Goal: Task Accomplishment & Management: Manage account settings

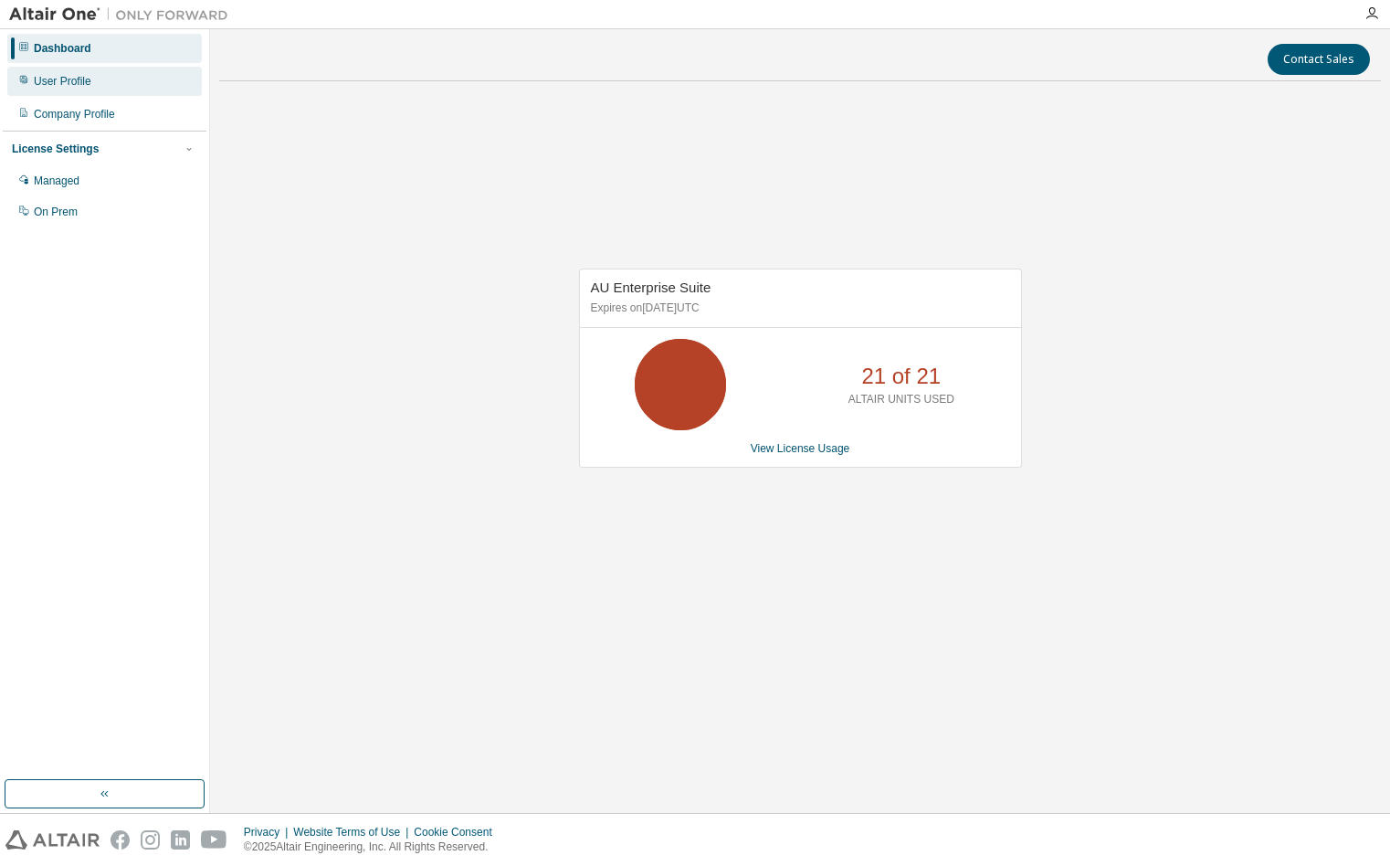
click at [97, 77] on div "User Profile" at bounding box center [104, 81] width 194 height 29
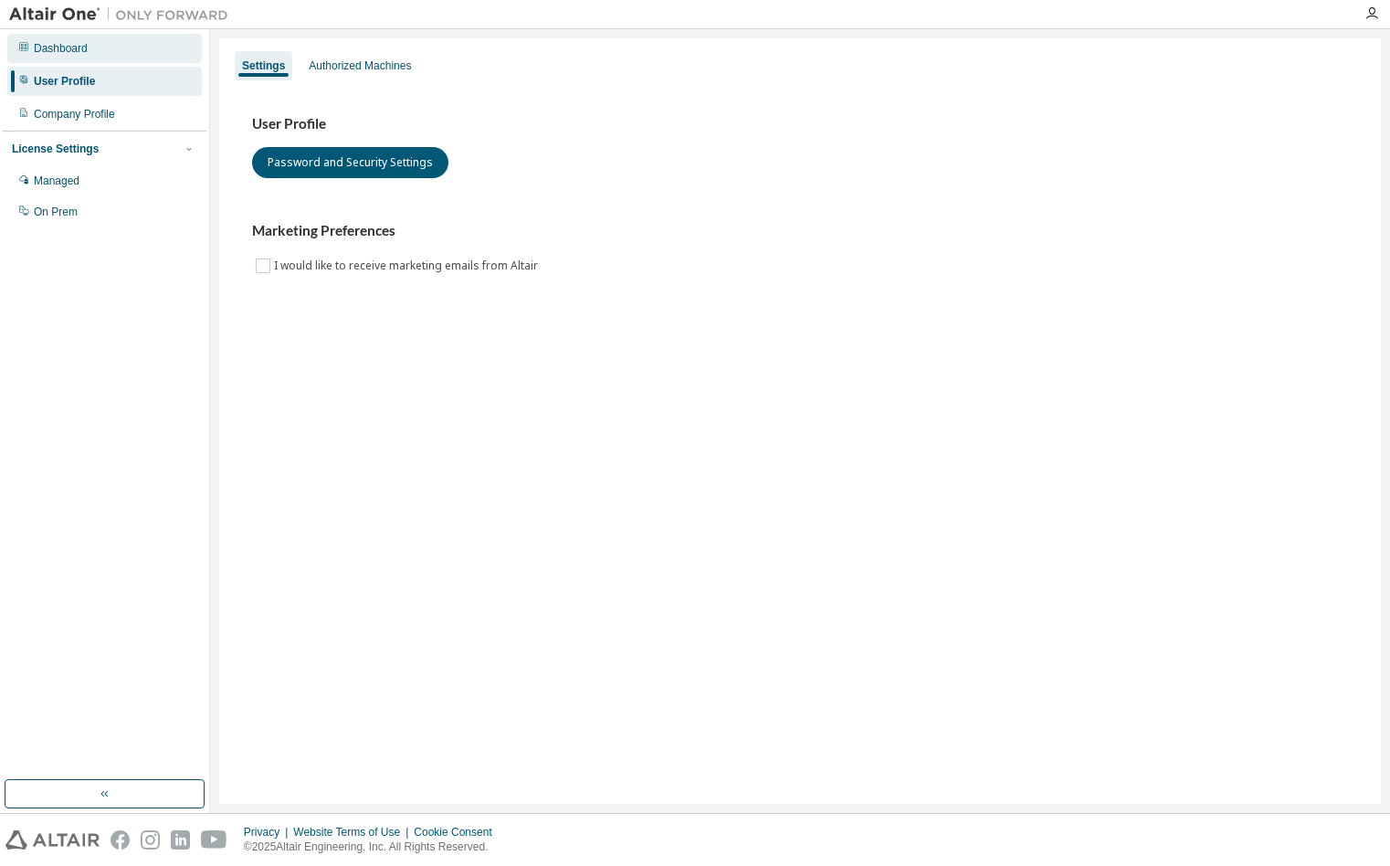
click at [102, 46] on div "Dashboard" at bounding box center [104, 48] width 194 height 29
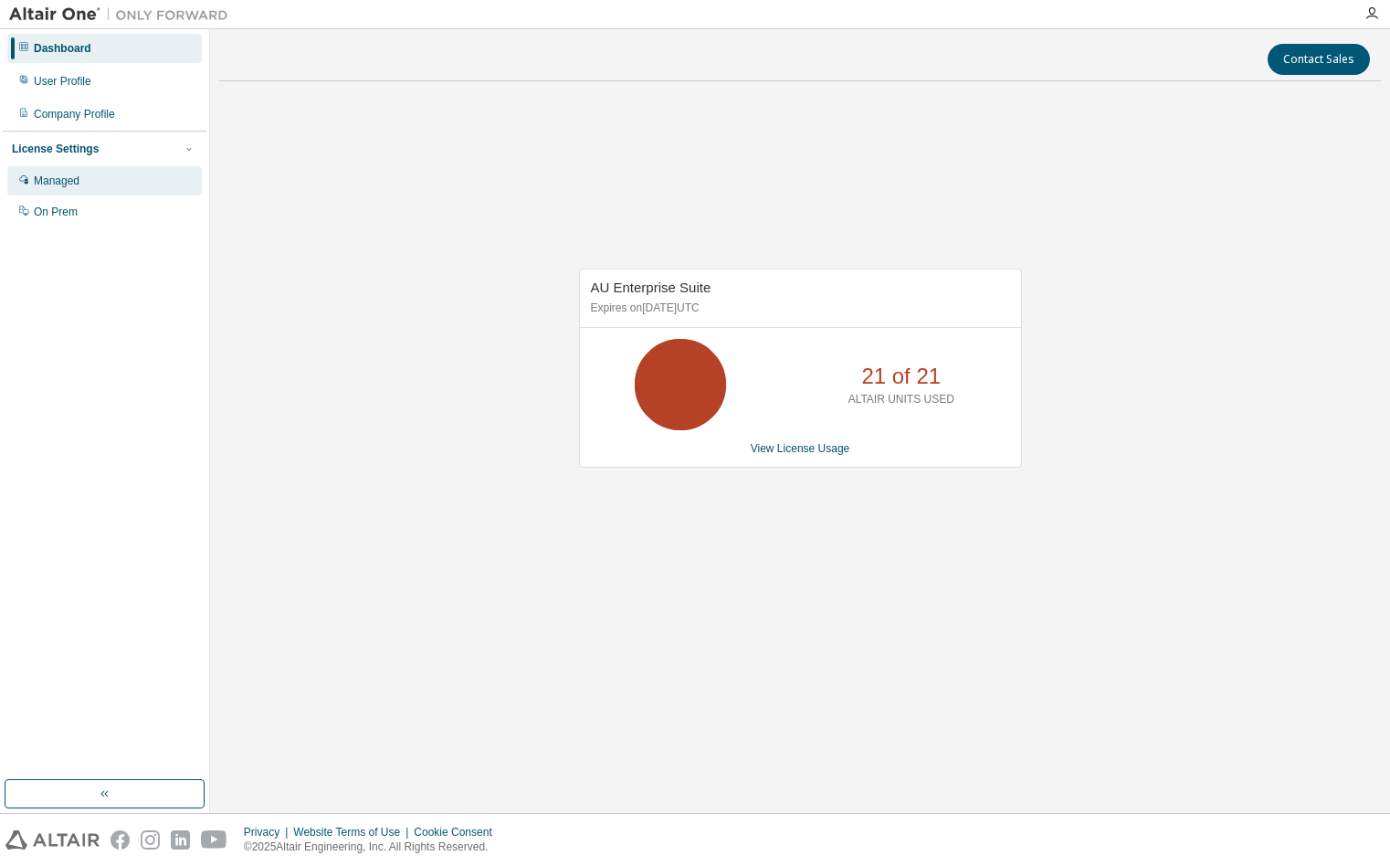
click at [110, 186] on div "Managed" at bounding box center [104, 180] width 194 height 29
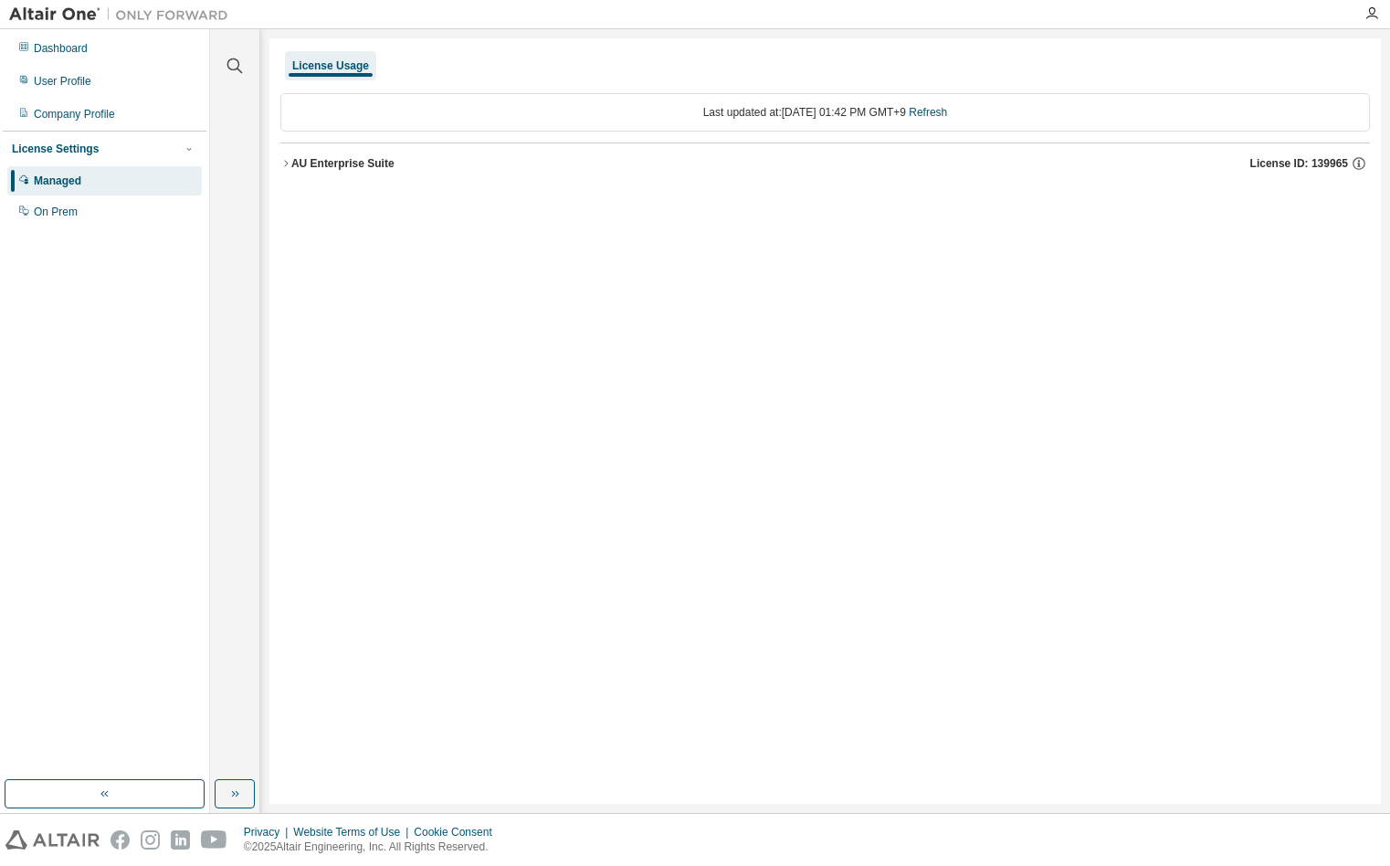
click at [363, 169] on div "AU Enterprise Suite" at bounding box center [342, 163] width 103 height 15
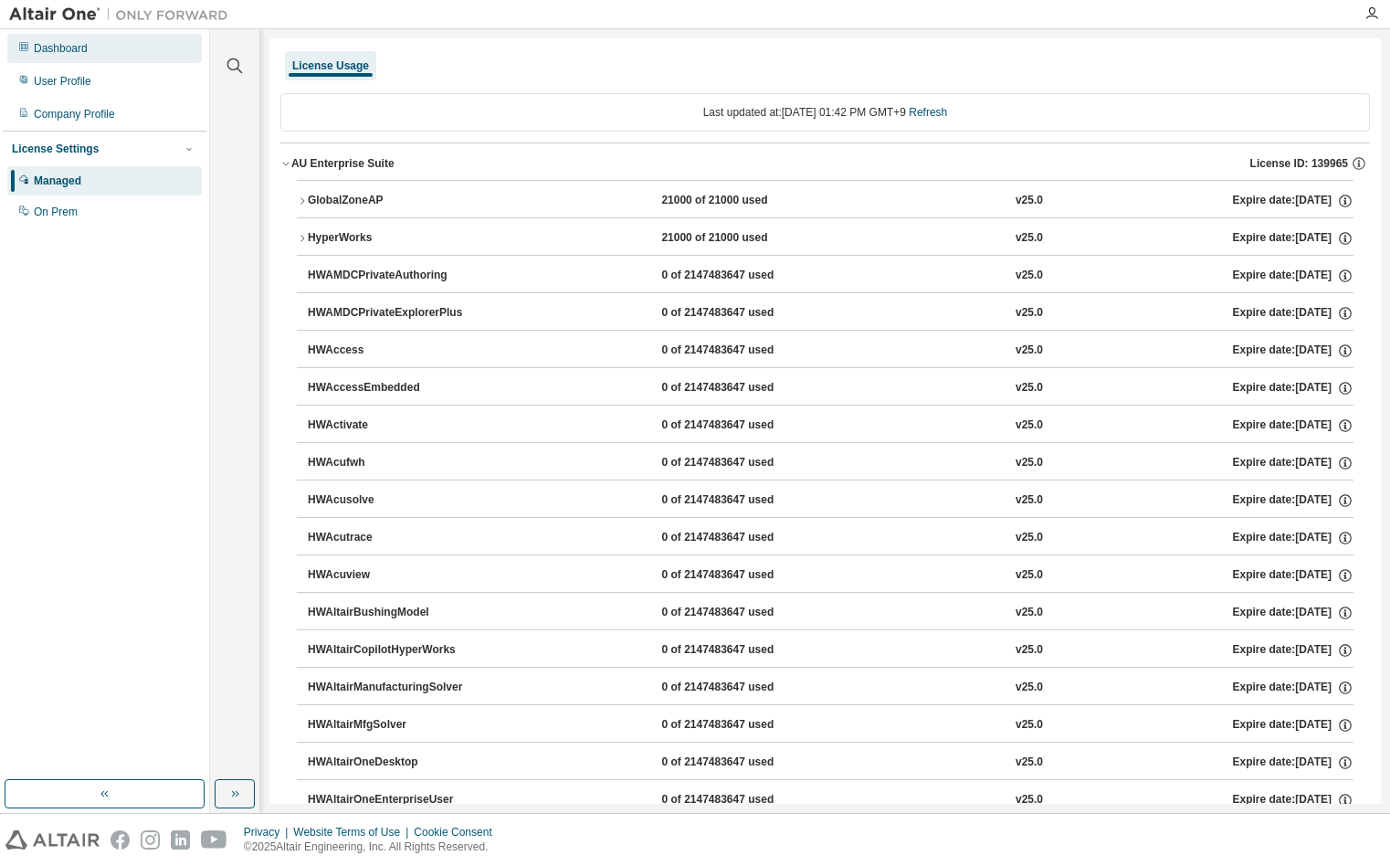
click at [69, 58] on div "Dashboard" at bounding box center [104, 48] width 194 height 29
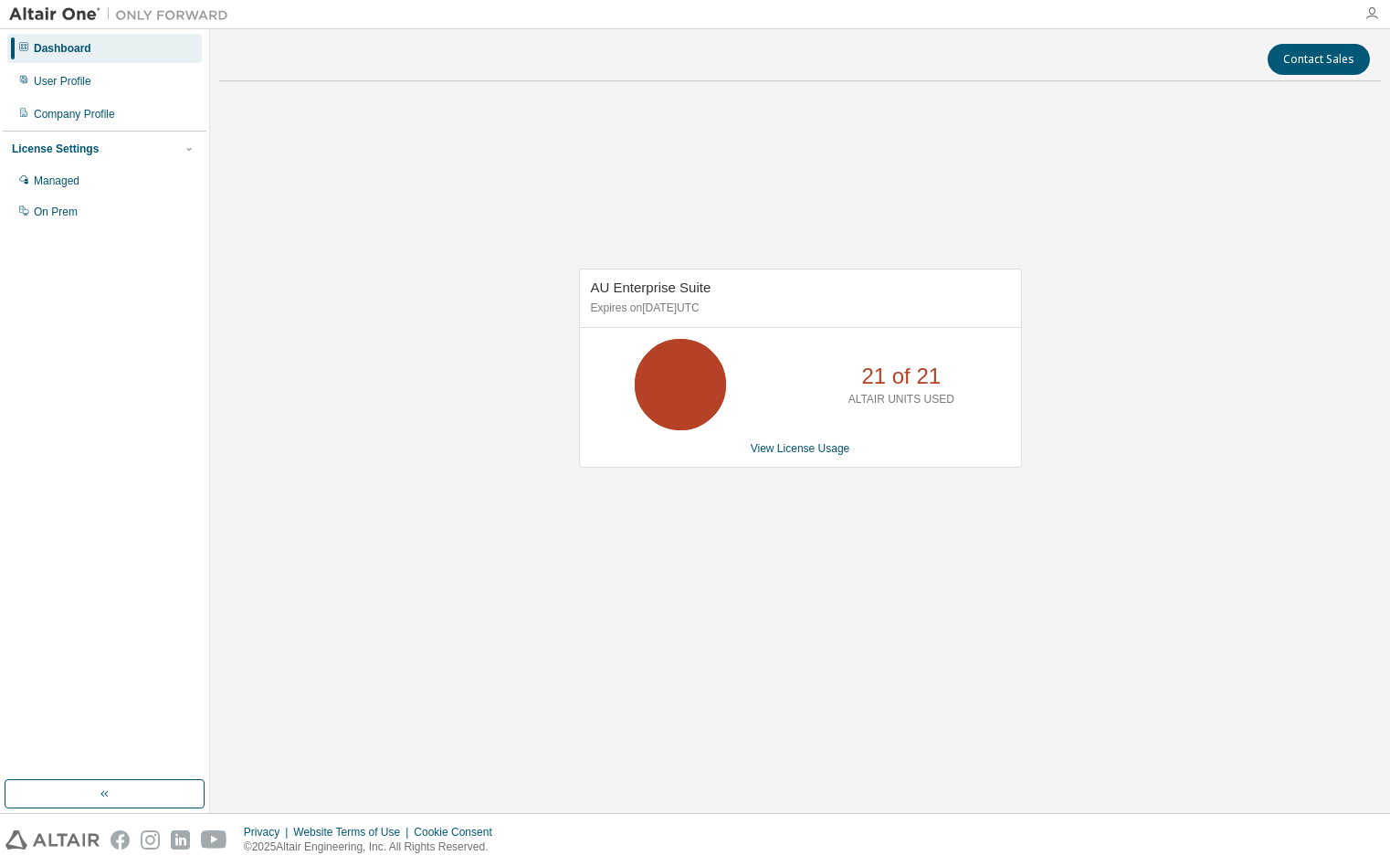
click at [1371, 16] on icon "button" at bounding box center [1371, 13] width 15 height 15
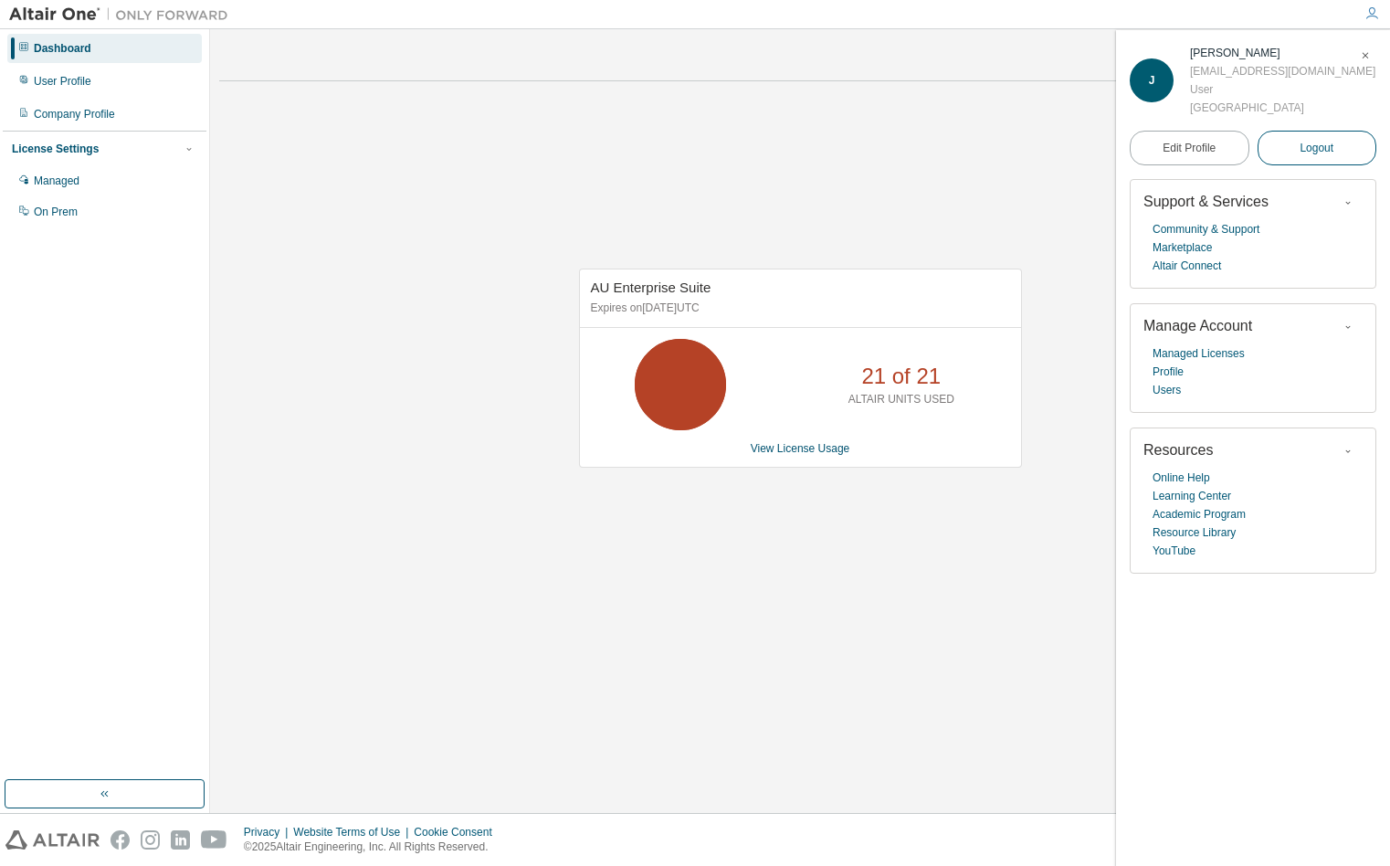
click at [1312, 157] on button "Logout" at bounding box center [1317, 148] width 120 height 35
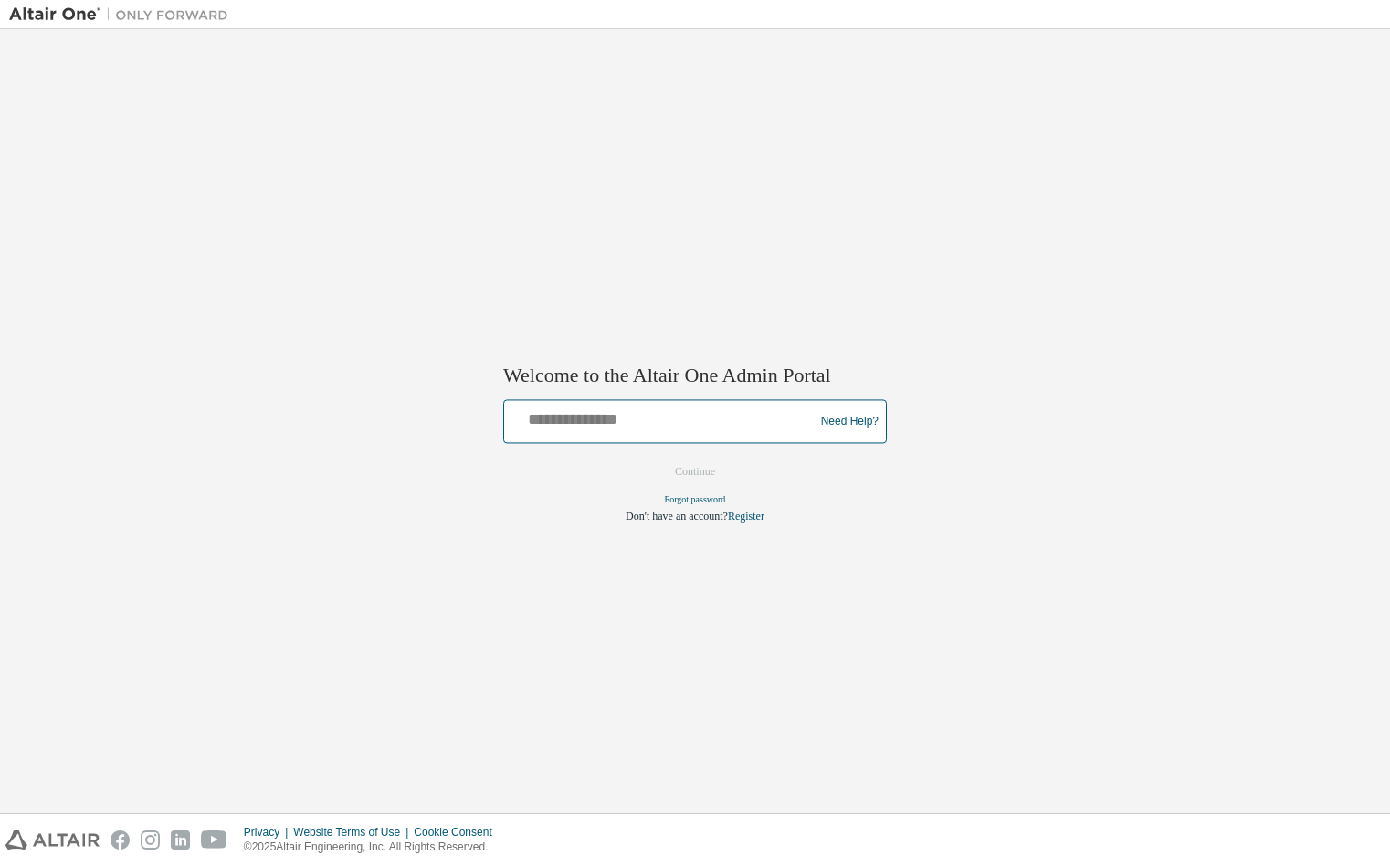
click at [667, 410] on input "text" at bounding box center [661, 417] width 300 height 26
type input "**********"
click at [656, 458] on button "Continue" at bounding box center [695, 471] width 79 height 27
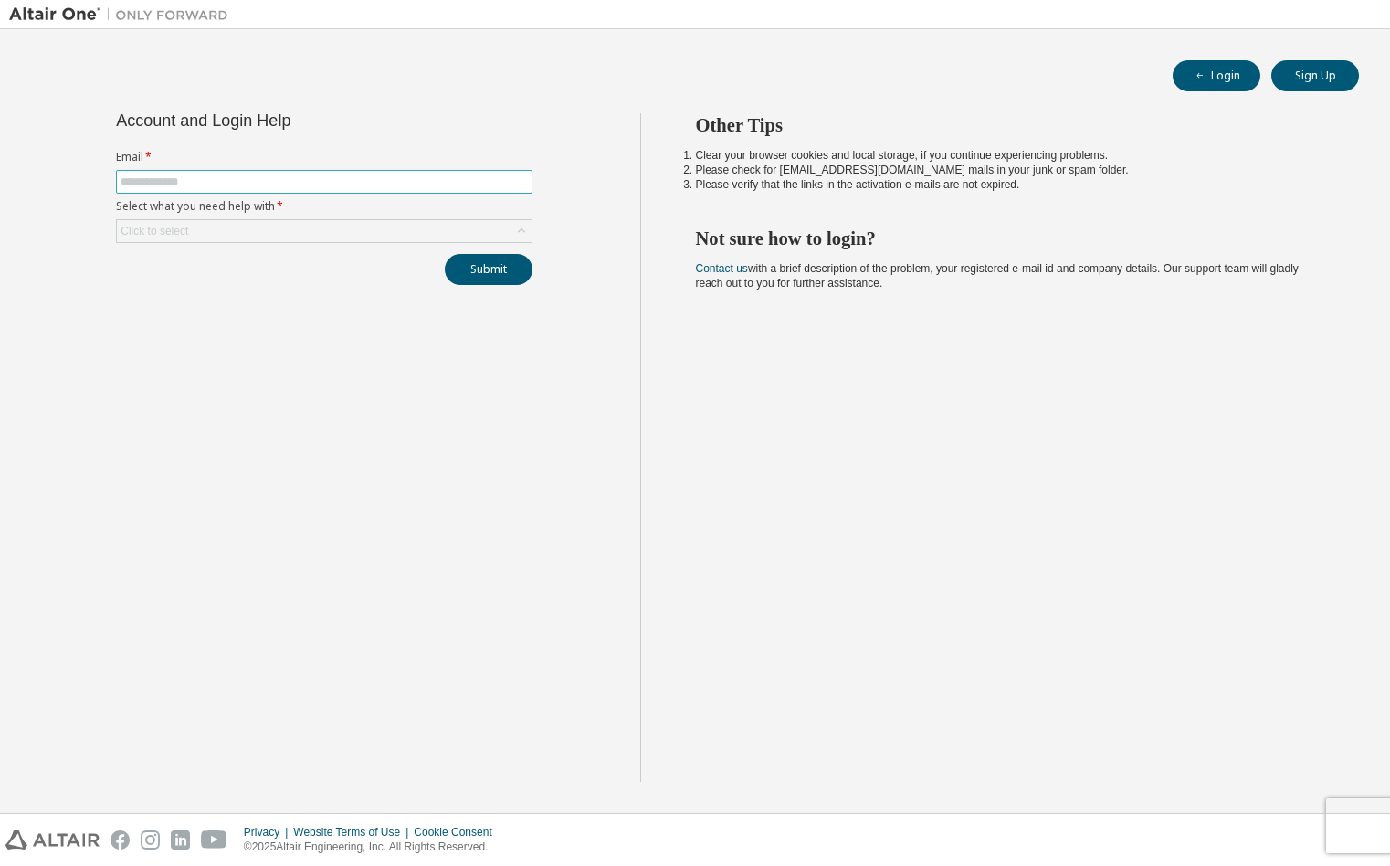
click at [232, 180] on input "text" at bounding box center [324, 181] width 407 height 15
drag, startPoint x: 872, startPoint y: 318, endPoint x: 1010, endPoint y: 415, distance: 168.4
click at [1005, 412] on div "Other Tips Clear your browser cookies and local storage, if you continue experi…" at bounding box center [1010, 447] width 741 height 668
click at [1010, 415] on div "Other Tips Clear your browser cookies and local storage, if you continue experi…" at bounding box center [1010, 447] width 741 height 668
click at [867, 375] on div "Other Tips Clear your browser cookies and local storage, if you continue experi…" at bounding box center [1010, 447] width 741 height 668
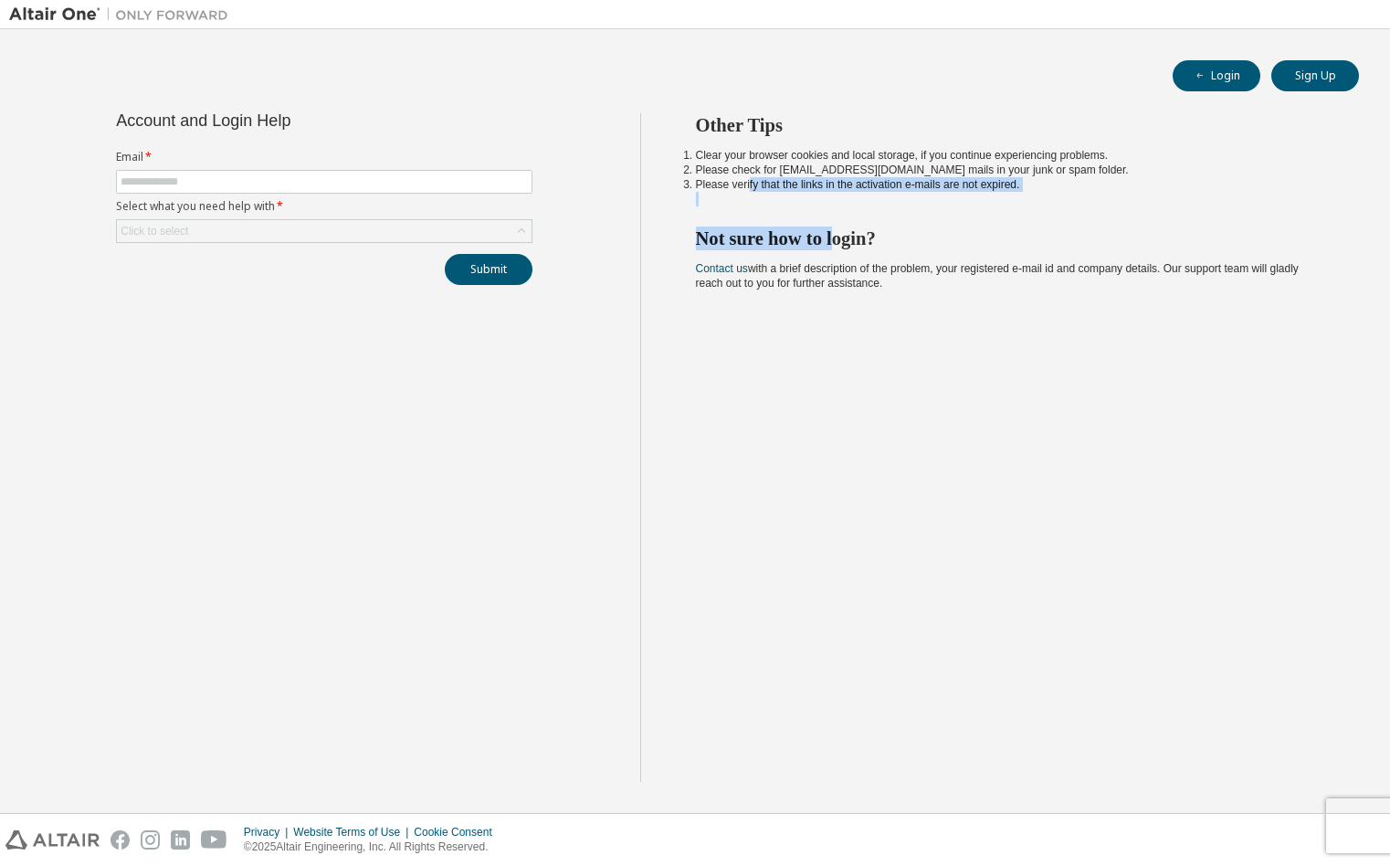
drag, startPoint x: 840, startPoint y: 217, endPoint x: 886, endPoint y: 264, distance: 65.2
click at [857, 231] on div "Other Tips Clear your browser cookies and local storage, if you continue experi…" at bounding box center [1010, 447] width 741 height 668
click at [886, 264] on span "Contact us with a brief description of the problem, your registered e-mail id a…" at bounding box center [997, 275] width 603 height 27
drag, startPoint x: 934, startPoint y: 325, endPoint x: 467, endPoint y: -5, distance: 571.2
click at [467, 0] on html "Login Sign Up Account and Login Help Email * Select what you need help with * C…" at bounding box center [695, 433] width 1390 height 866
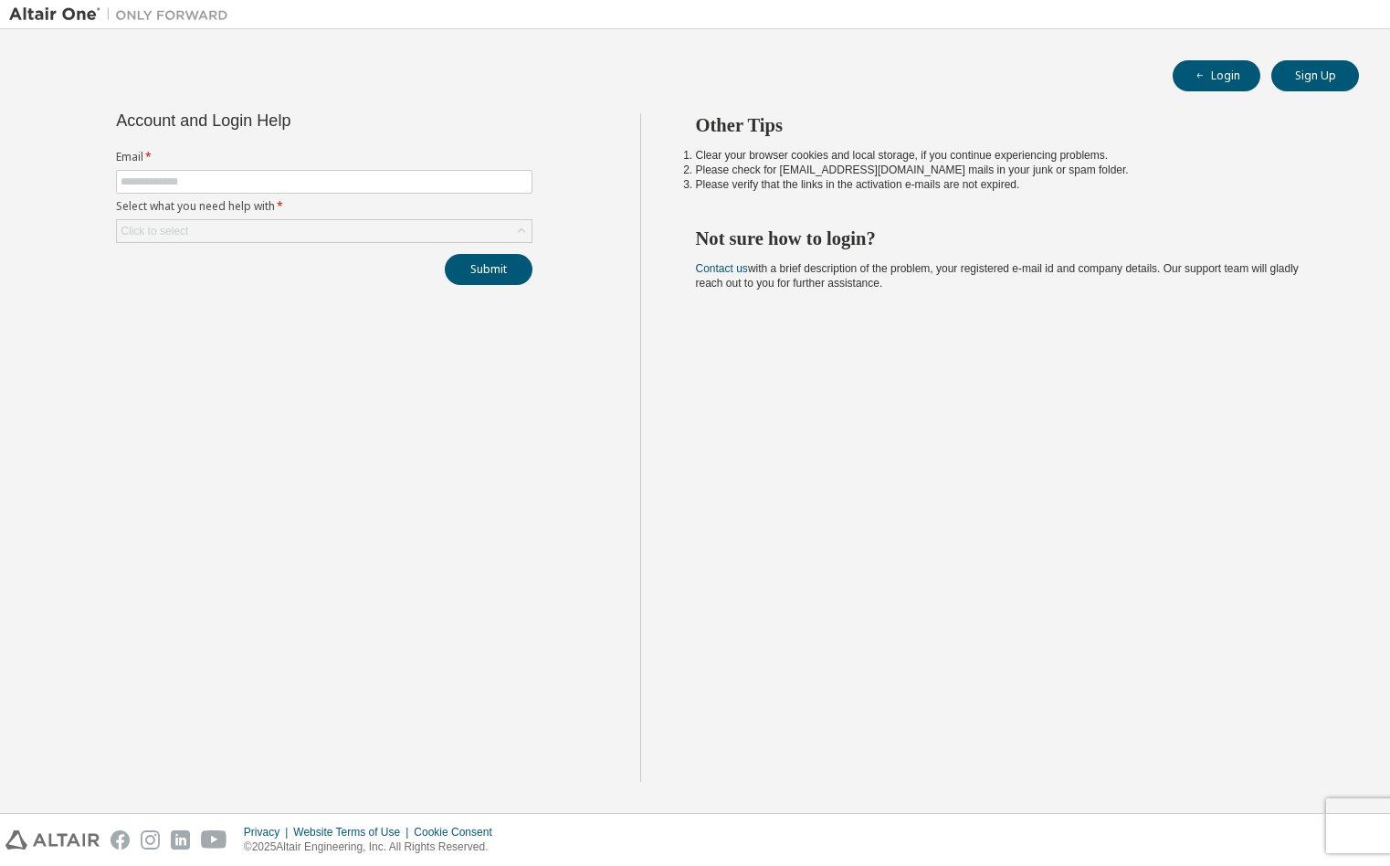
click at [803, 425] on div "Other Tips Clear your browser cookies and local storage, if you continue experi…" at bounding box center [1010, 447] width 741 height 668
click at [310, 258] on div "Submit" at bounding box center [324, 269] width 416 height 31
click at [303, 247] on div "Account and Login Help Email * Select what you need help with * Click to select…" at bounding box center [324, 199] width 438 height 172
click at [305, 243] on div "Account and Login Help Email * Select what you need help with * Click to select…" at bounding box center [324, 199] width 438 height 172
click at [315, 238] on div "Click to select" at bounding box center [324, 231] width 415 height 22
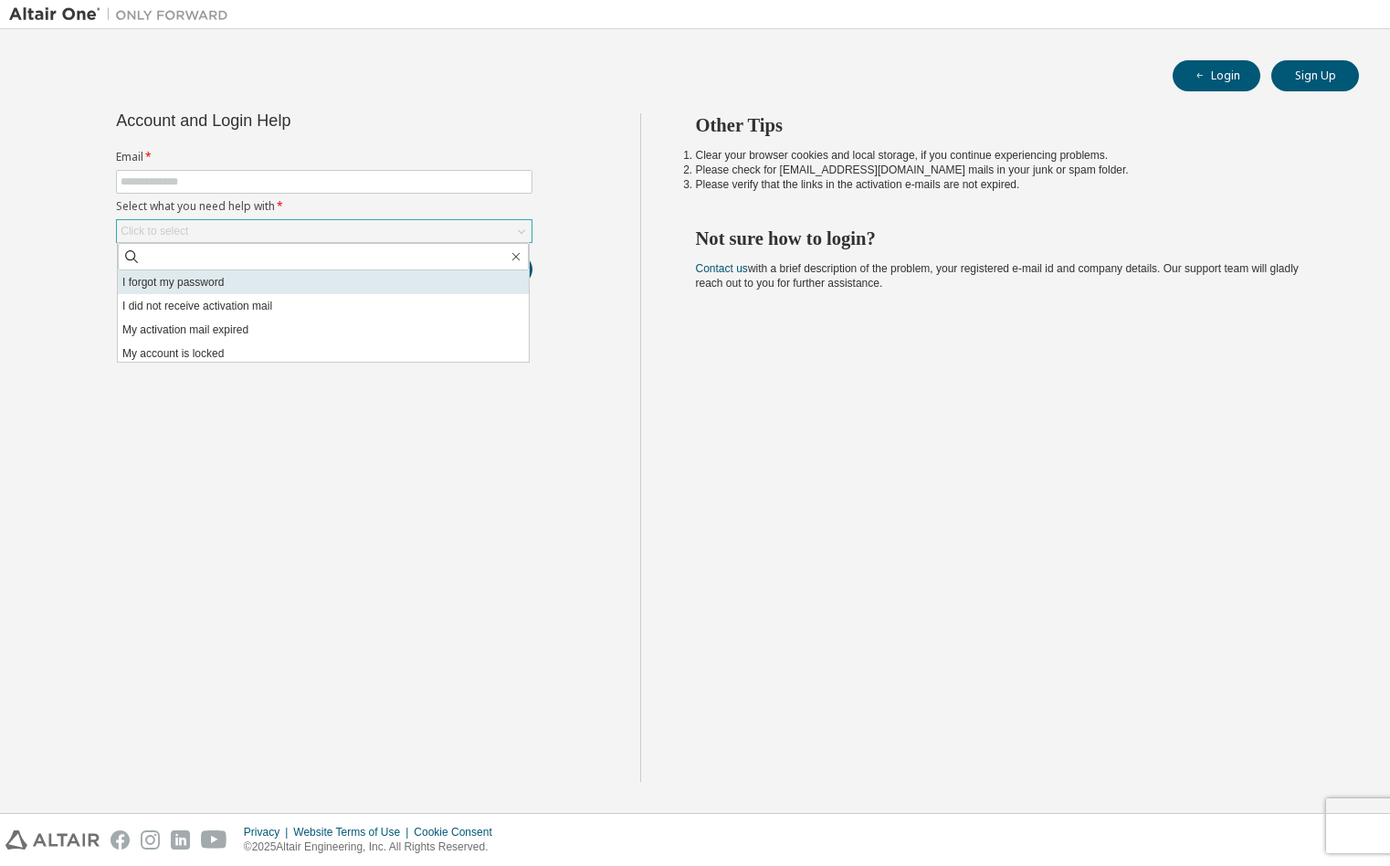
click at [250, 281] on li "I forgot my password" at bounding box center [323, 282] width 411 height 24
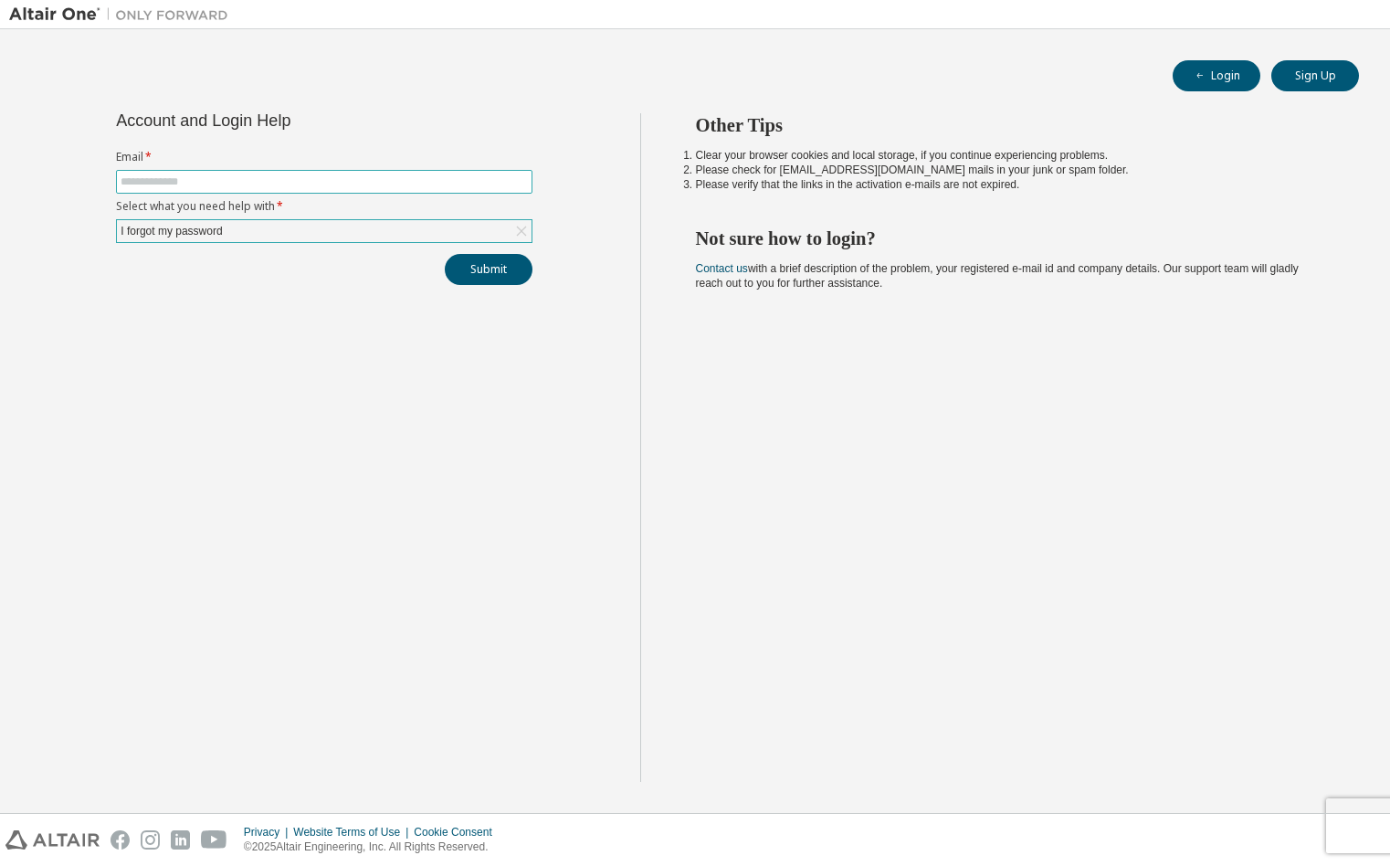
click at [239, 188] on input "text" at bounding box center [324, 181] width 407 height 15
type input "**********"
click at [511, 289] on div "**********" at bounding box center [324, 447] width 631 height 668
click at [511, 283] on button "Submit" at bounding box center [489, 269] width 88 height 31
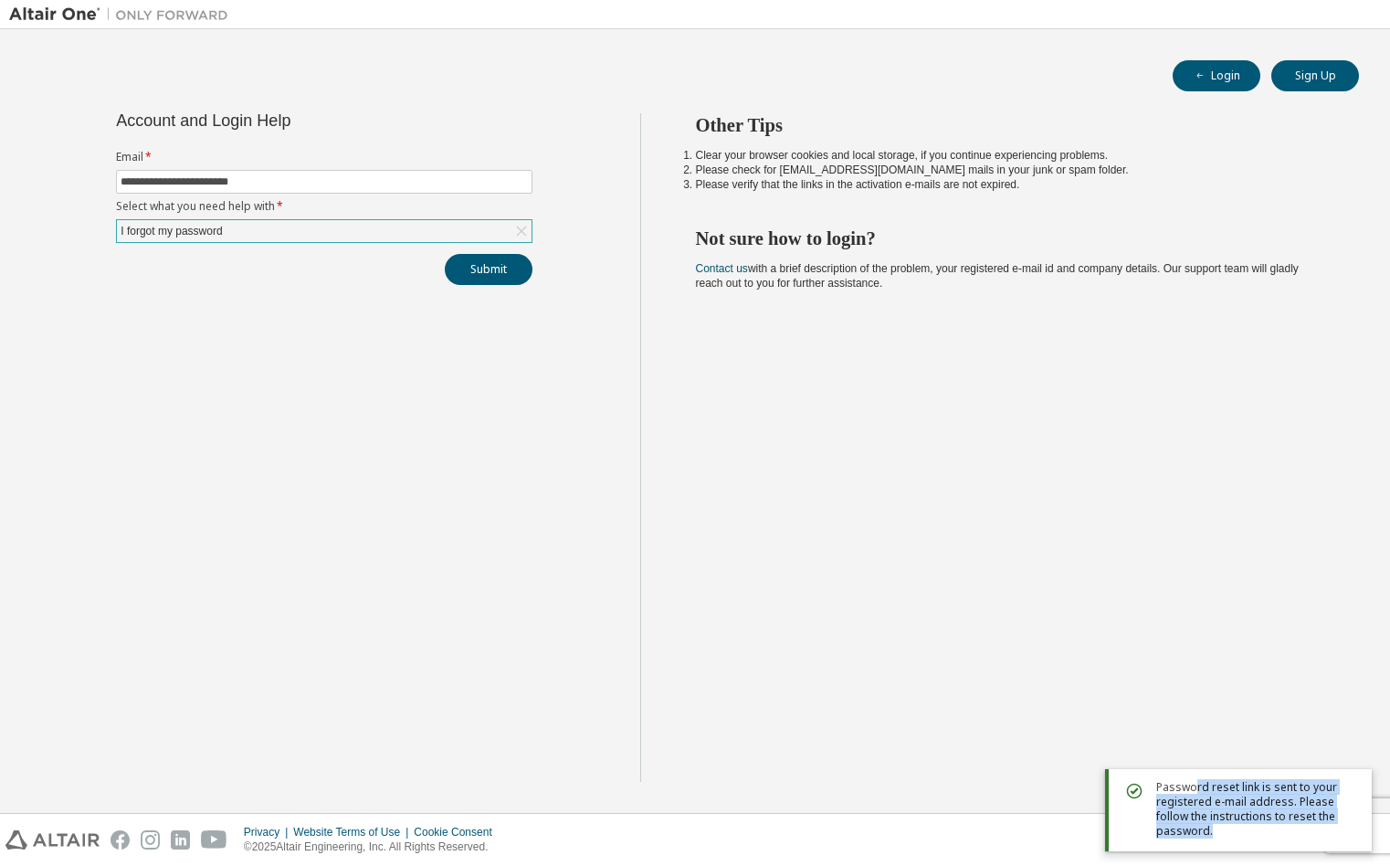
drag, startPoint x: 1195, startPoint y: 788, endPoint x: 1246, endPoint y: 834, distance: 68.5
click at [1246, 834] on span "Password reset link is sent to your registered e-mail address. Please follow th…" at bounding box center [1256, 809] width 201 height 58
click at [1228, 807] on span "Password reset link is sent to your registered e-mail address. Please follow th…" at bounding box center [1256, 809] width 201 height 58
click at [641, 361] on div "Other Tips Clear your browser cookies and local storage, if you continue experi…" at bounding box center [1010, 447] width 741 height 668
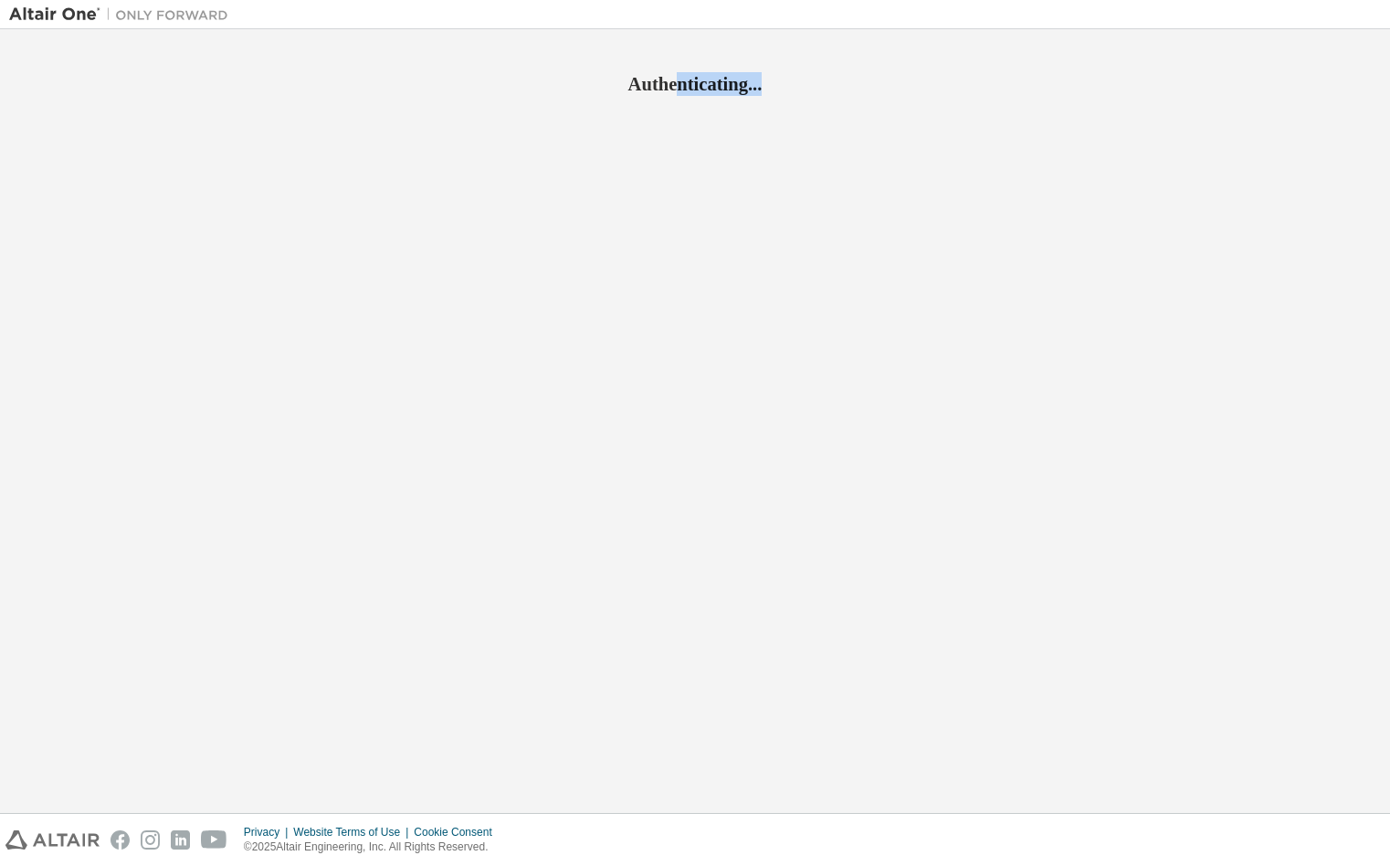
drag, startPoint x: 677, startPoint y: 92, endPoint x: 847, endPoint y: 92, distance: 169.8
click at [847, 92] on h2 "Authenticating..." at bounding box center [694, 84] width 1371 height 24
drag, startPoint x: 777, startPoint y: 96, endPoint x: 562, endPoint y: 99, distance: 215.5
click at [562, 99] on div "Authenticating..." at bounding box center [694, 420] width 1371 height 765
click at [604, 140] on div "Authenticating..." at bounding box center [694, 420] width 1371 height 765
